Goal: Transaction & Acquisition: Purchase product/service

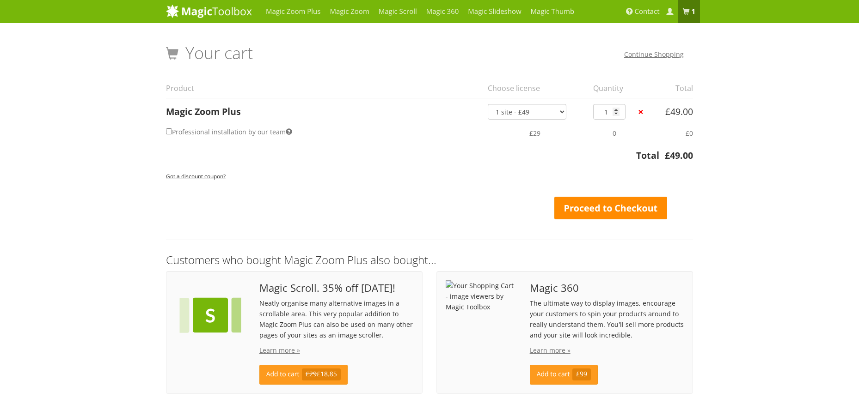
click at [613, 210] on link "Proceed to Checkout" at bounding box center [610, 208] width 113 height 23
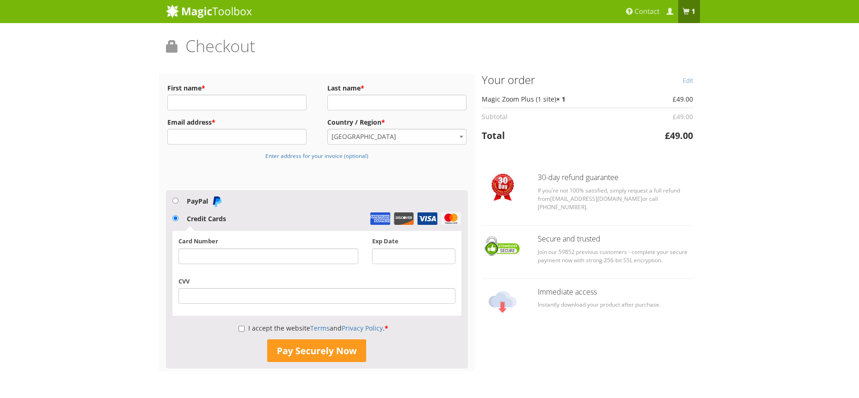
click at [190, 201] on label "PayPal" at bounding box center [205, 201] width 36 height 9
click at [178, 201] on input "PayPal" at bounding box center [175, 201] width 6 height 6
radio input "true"
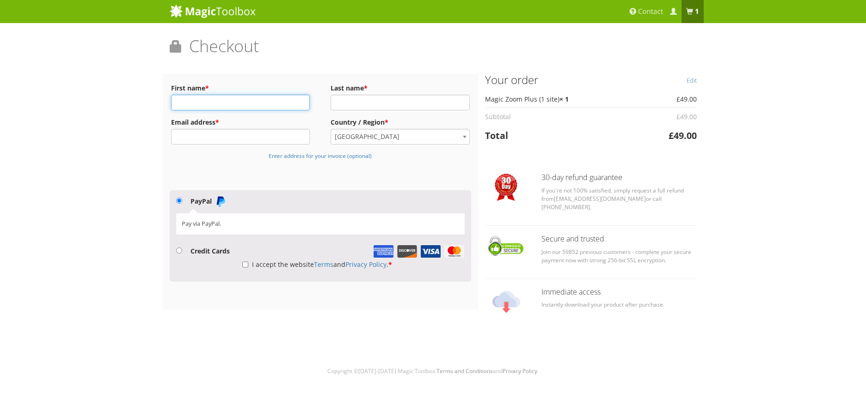
click at [249, 104] on input "First name *" at bounding box center [240, 103] width 139 height 16
type input "[PERSON_NAME]"
type input "[EMAIL_ADDRESS][DOMAIN_NAME]"
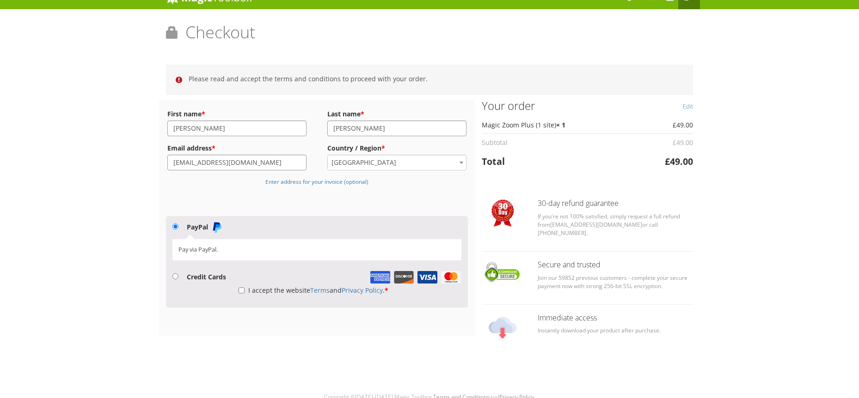
scroll to position [16, 0]
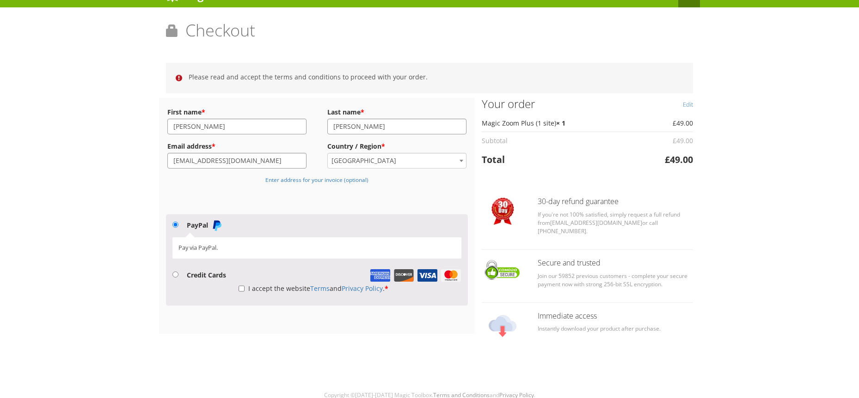
click at [252, 289] on label "I accept the website Terms and Privacy Policy . *" at bounding box center [313, 288] width 150 height 9
click at [244, 289] on input "I accept the website Terms and Privacy Policy . *" at bounding box center [241, 289] width 6 height 16
checkbox input "true"
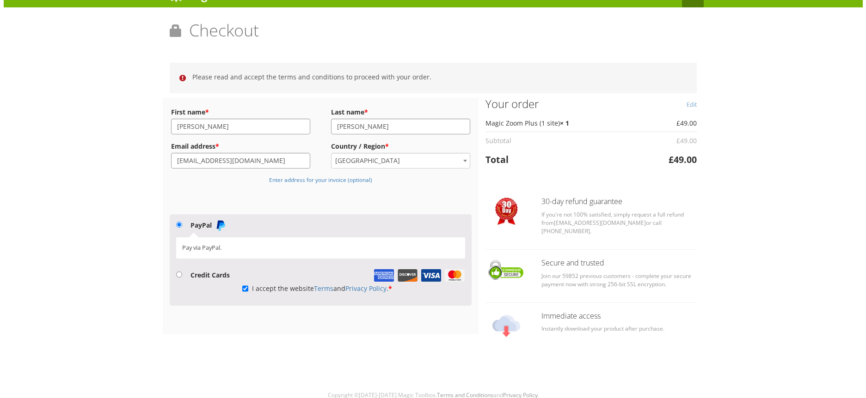
scroll to position [0, 0]
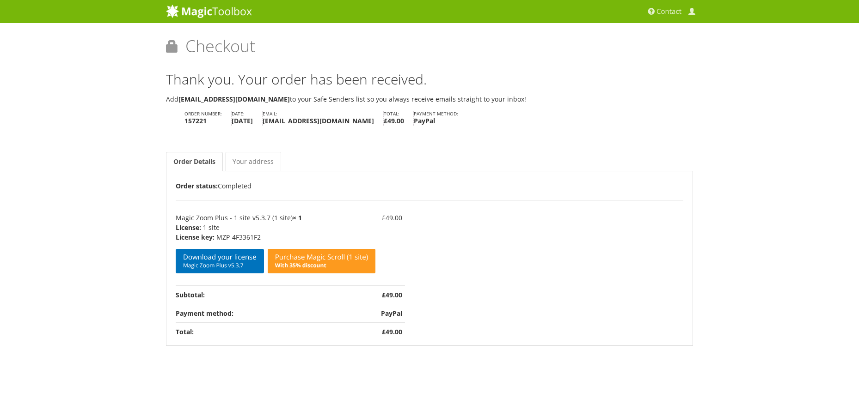
click at [234, 237] on p "MZP-4F3361F2" at bounding box center [276, 237] width 200 height 10
copy td "MZP-4F3361F2 Download your license Magic Zoom Plus v5.3.7"
click at [236, 258] on link "Download your license Magic Zoom Plus v5.3.7" at bounding box center [220, 261] width 88 height 24
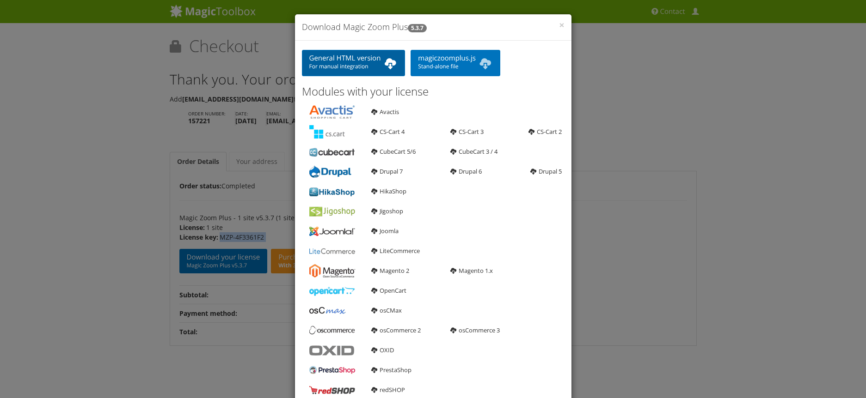
click at [371, 64] on span "For manual integration" at bounding box center [353, 66] width 89 height 7
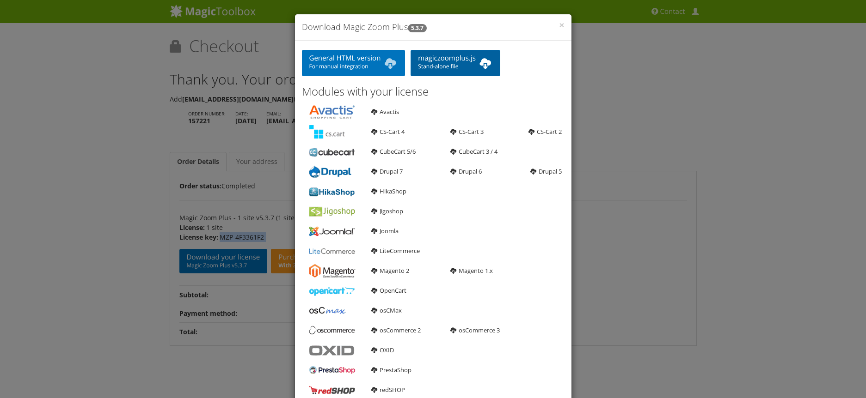
click at [444, 64] on span "Stand-alone file" at bounding box center [455, 66] width 75 height 7
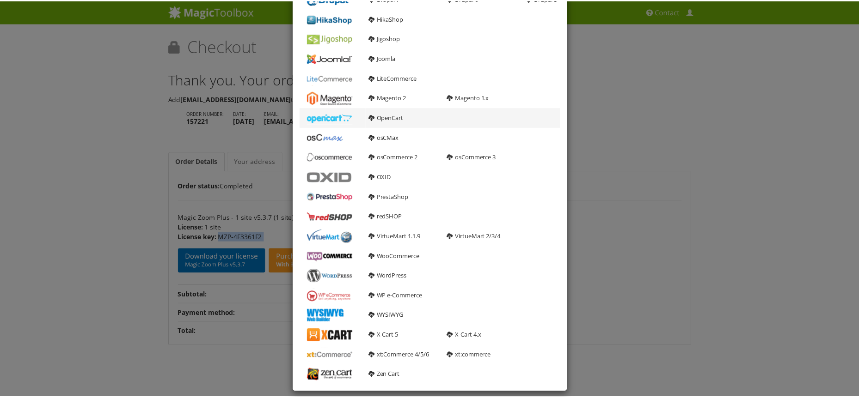
scroll to position [182, 0]
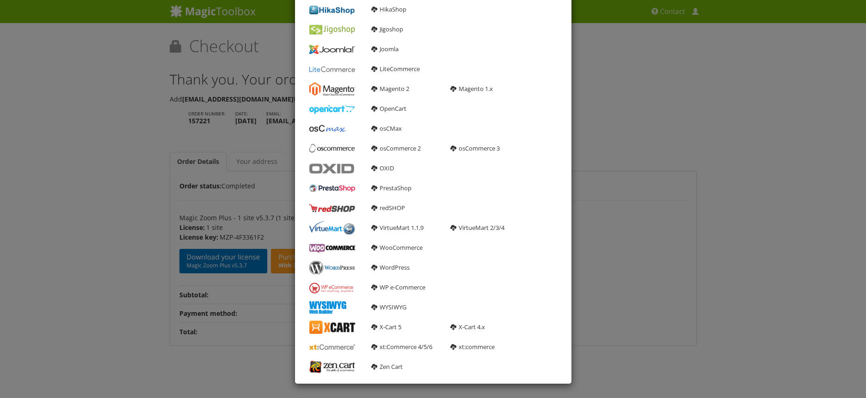
click at [602, 199] on div "× Download Magic Zoom Plus 5.3.7 General HTML version For manual integration ma…" at bounding box center [433, 199] width 866 height 398
